Goal: Find specific page/section: Find specific page/section

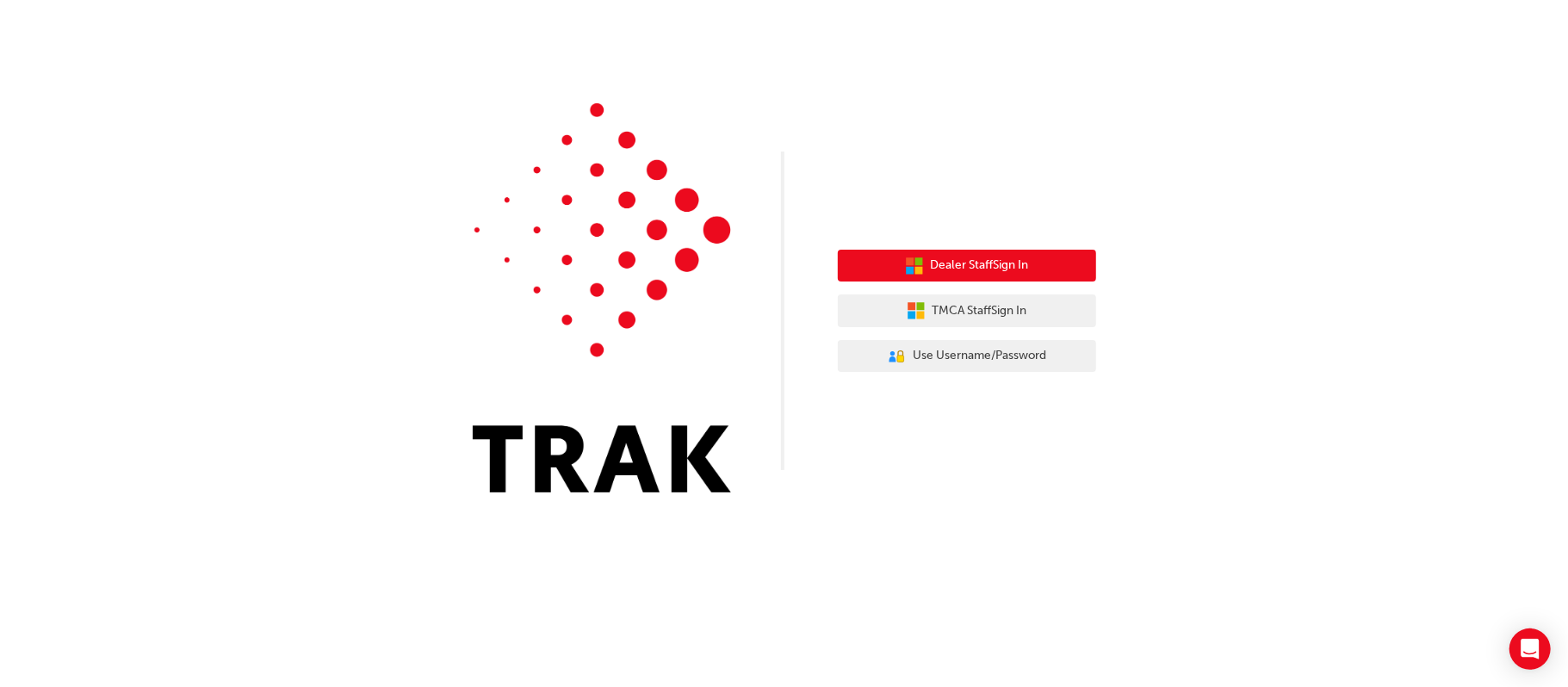
click at [994, 263] on span "Dealer Staff Sign In" at bounding box center [980, 266] width 98 height 20
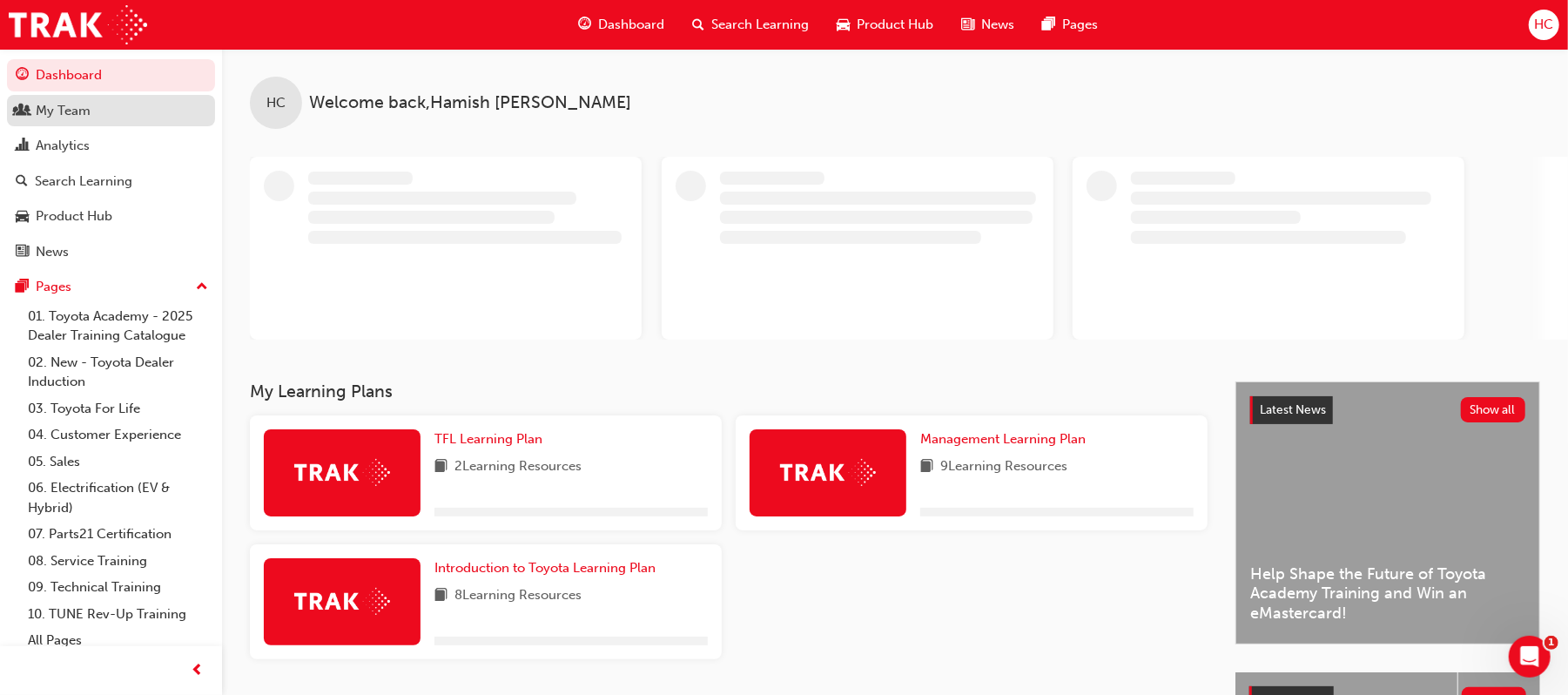
click at [112, 105] on div "My Team" at bounding box center [111, 111] width 191 height 22
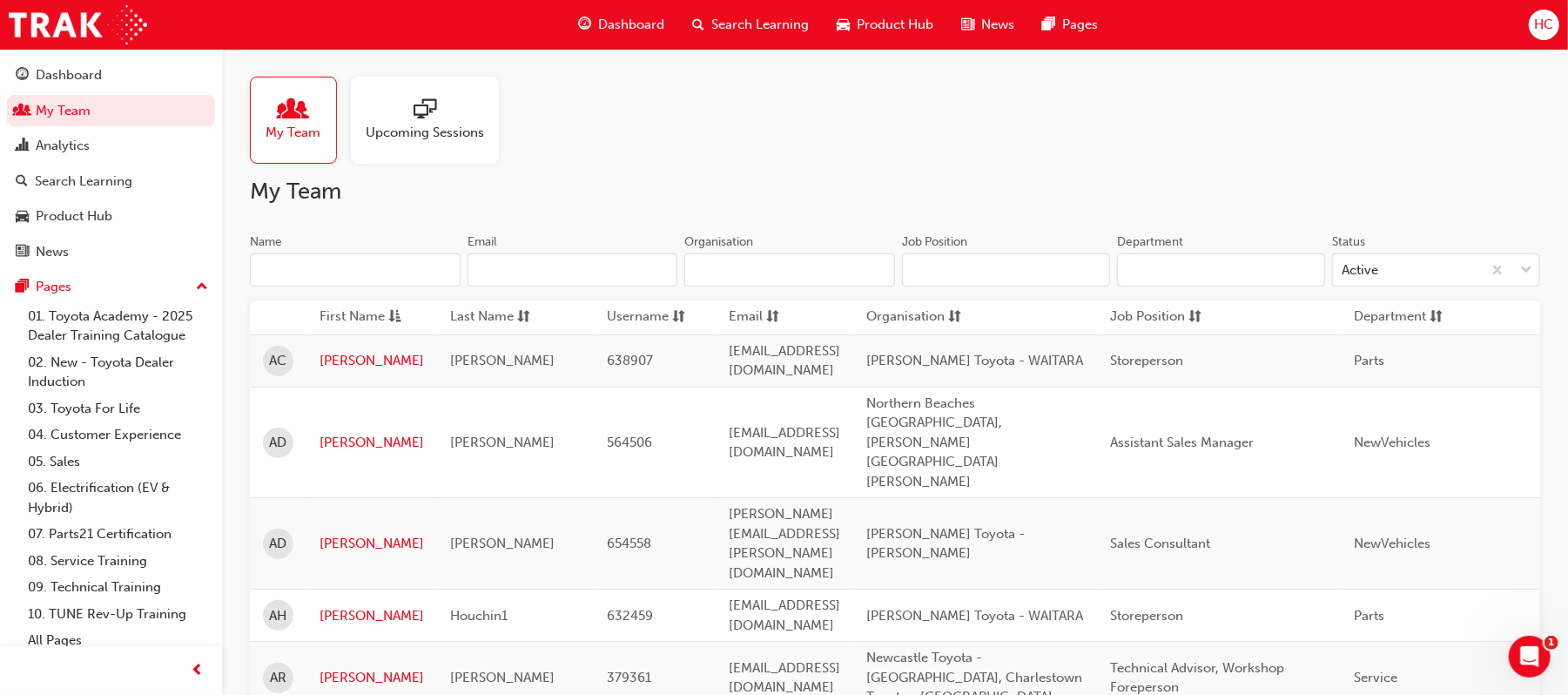
click at [405, 254] on input "Name" at bounding box center [355, 270] width 211 height 33
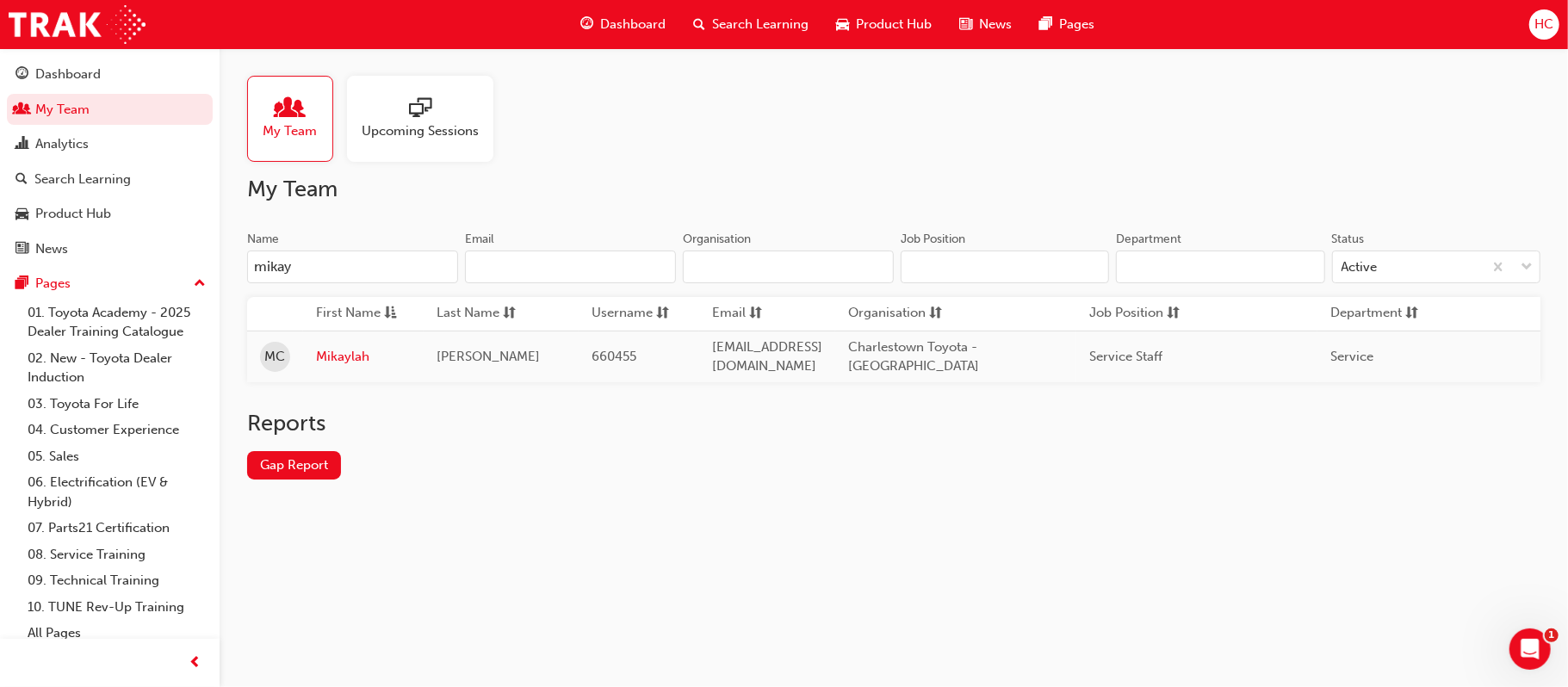
type input "mikay"
